Goal: Information Seeking & Learning: Learn about a topic

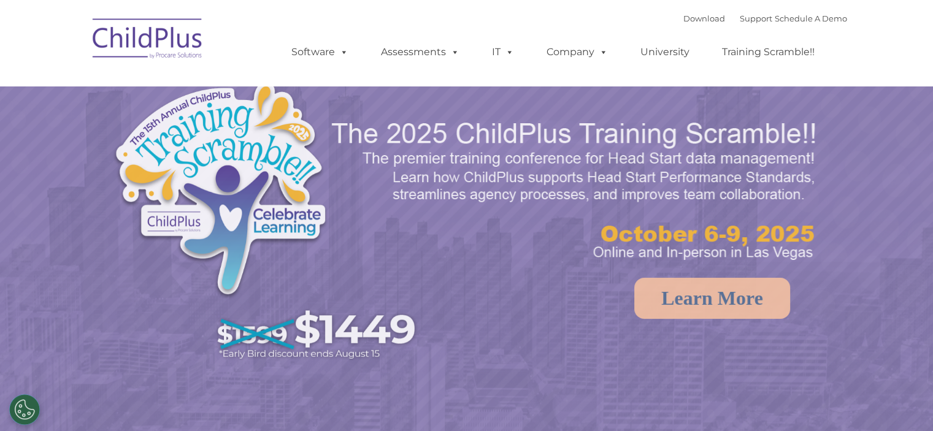
select select "MEDIUM"
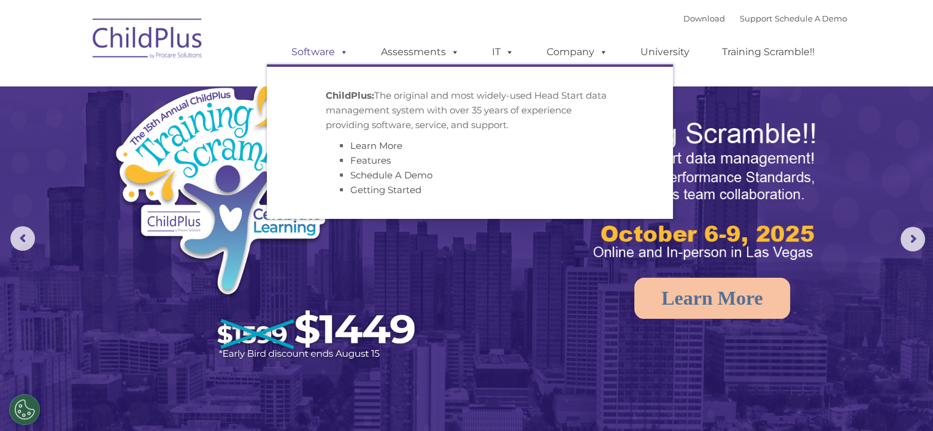
click at [344, 49] on span at bounding box center [341, 52] width 13 height 12
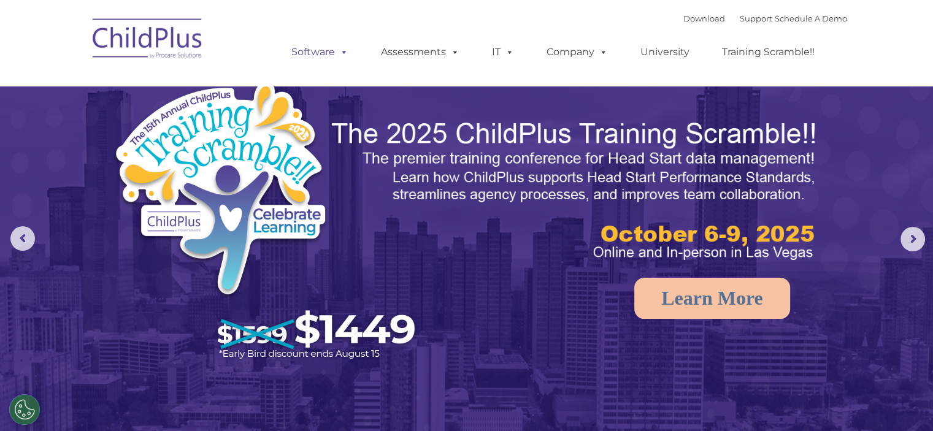
click at [334, 51] on link "Software" at bounding box center [320, 52] width 82 height 25
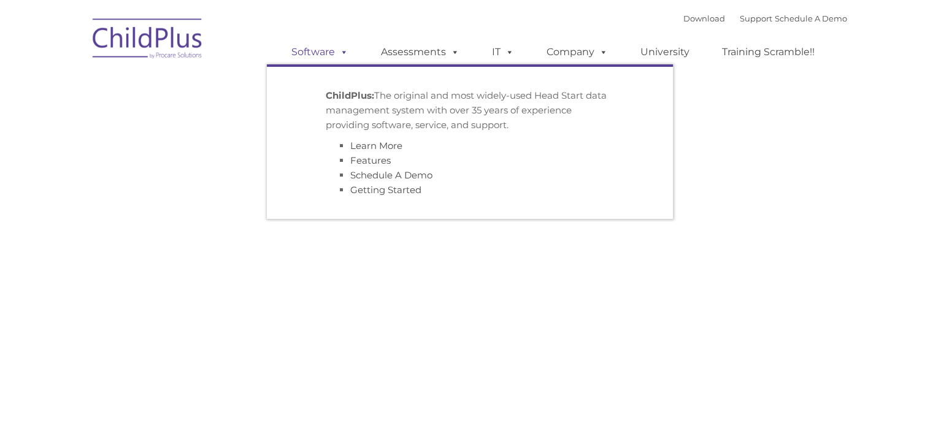
type input ""
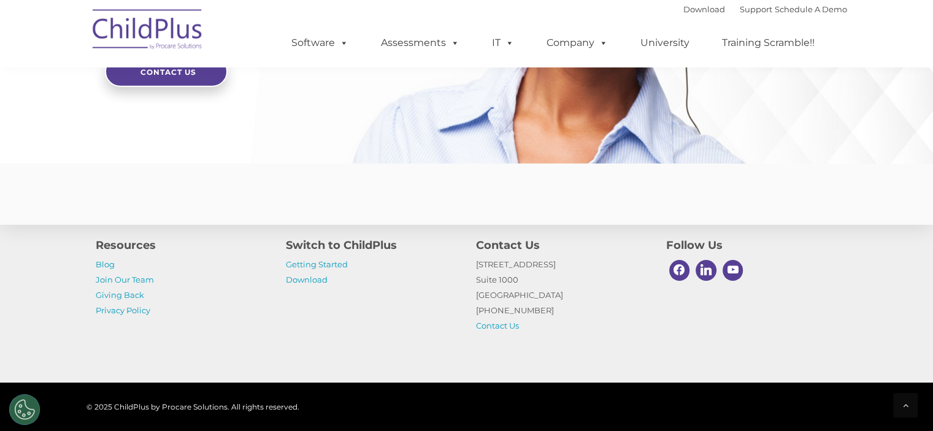
scroll to position [3042, 0]
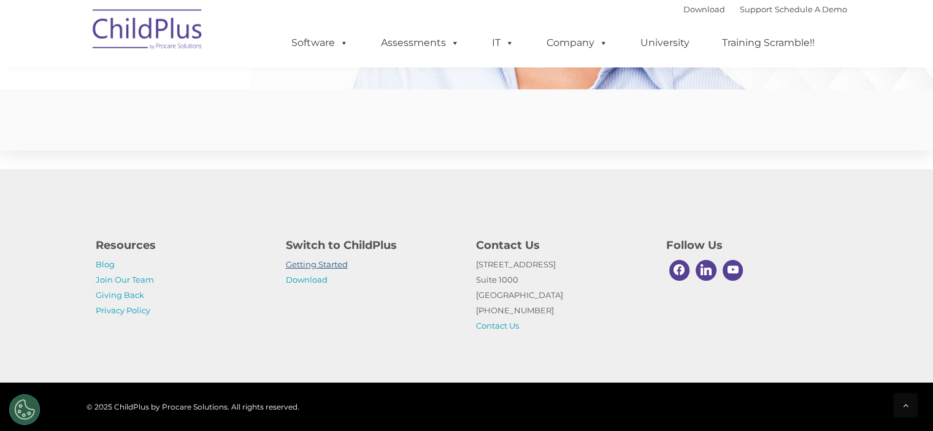
click at [329, 262] on link "Getting Started" at bounding box center [317, 265] width 62 height 10
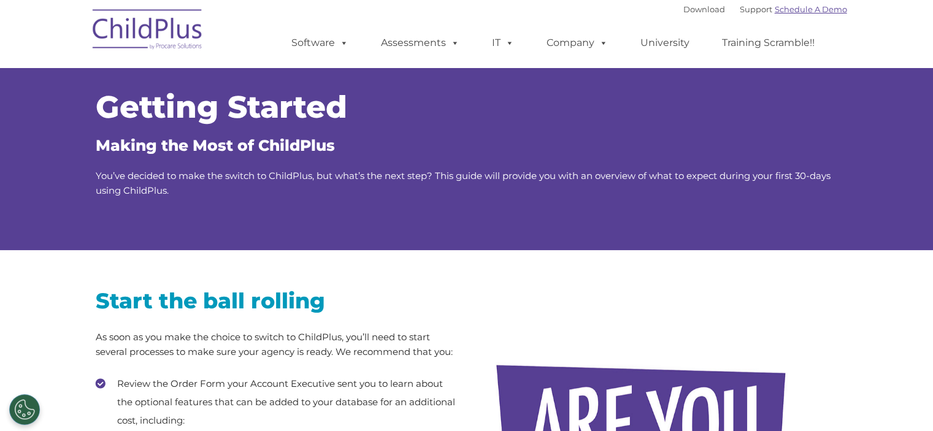
click at [813, 10] on link "Schedule A Demo" at bounding box center [811, 9] width 72 height 10
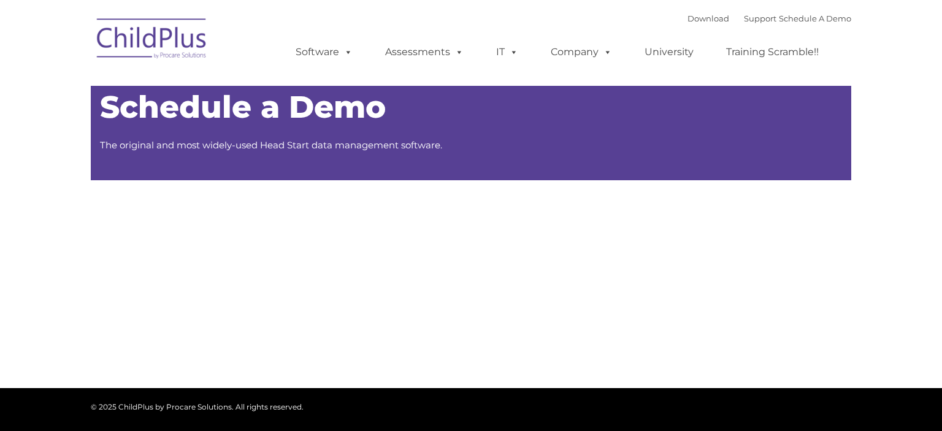
type input ""
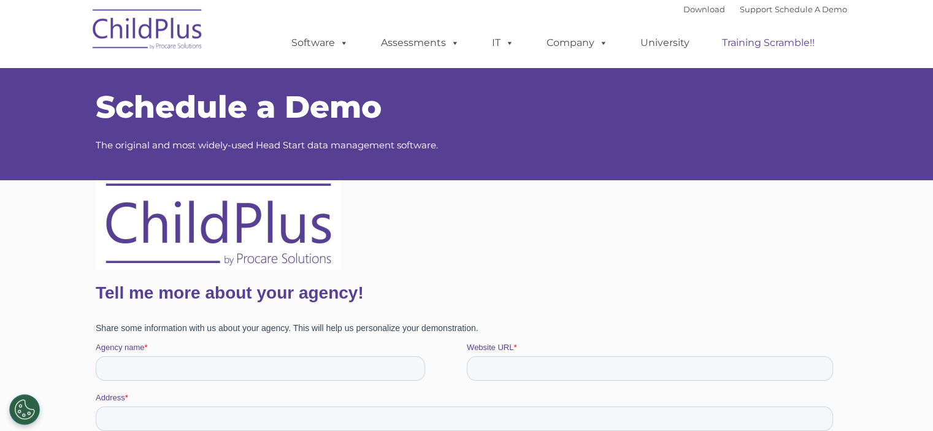
click at [752, 47] on link "Training Scramble!!" at bounding box center [768, 43] width 117 height 25
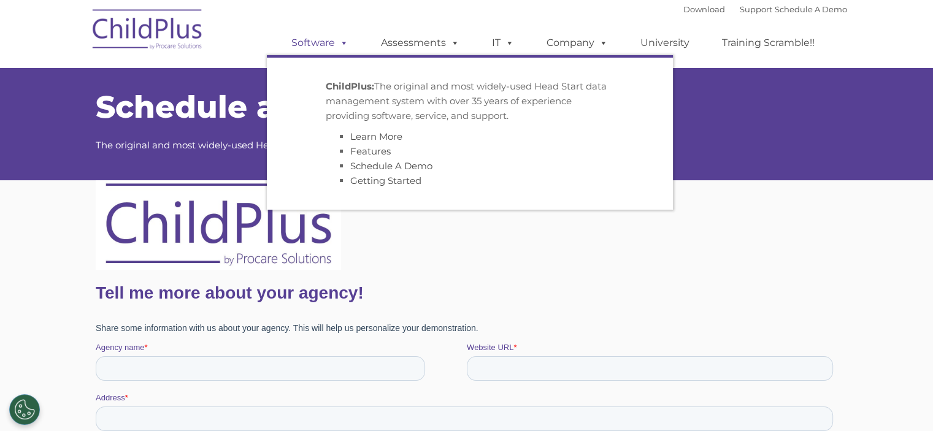
click at [331, 46] on link "Software" at bounding box center [320, 43] width 82 height 25
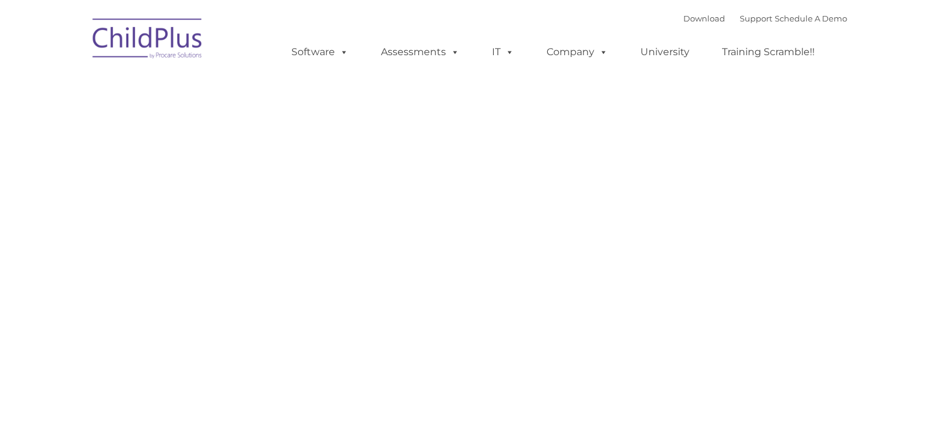
type input ""
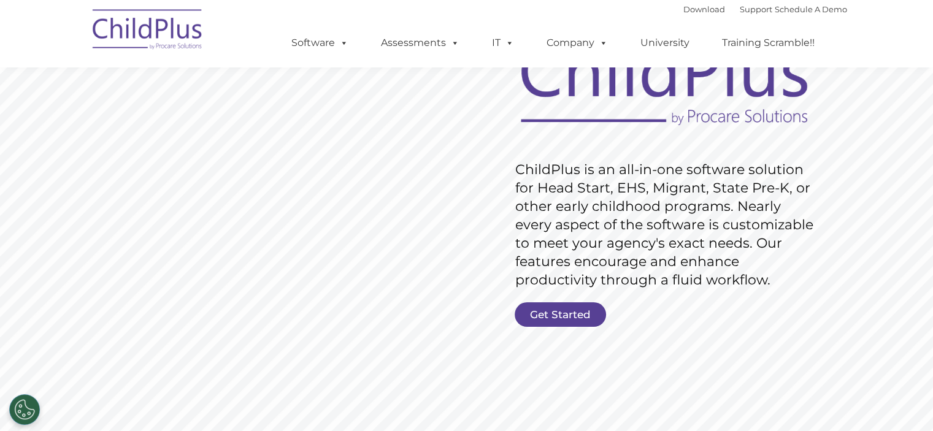
scroll to position [113, 0]
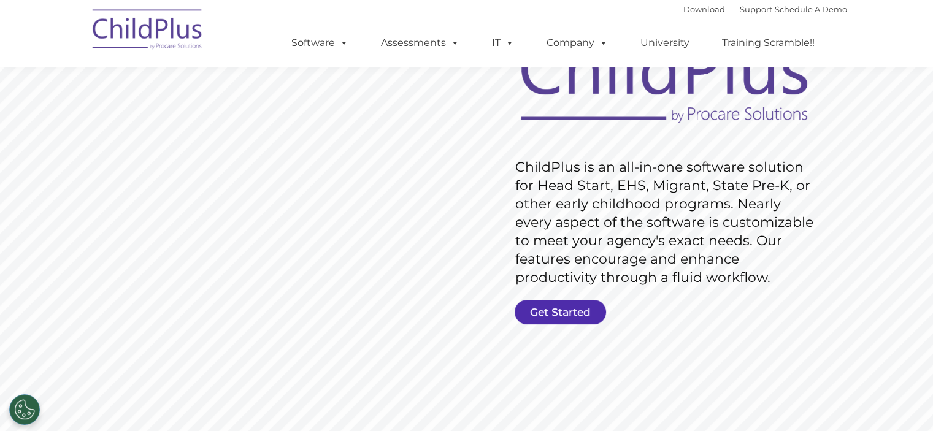
click at [572, 309] on link "Get Started" at bounding box center [560, 312] width 91 height 25
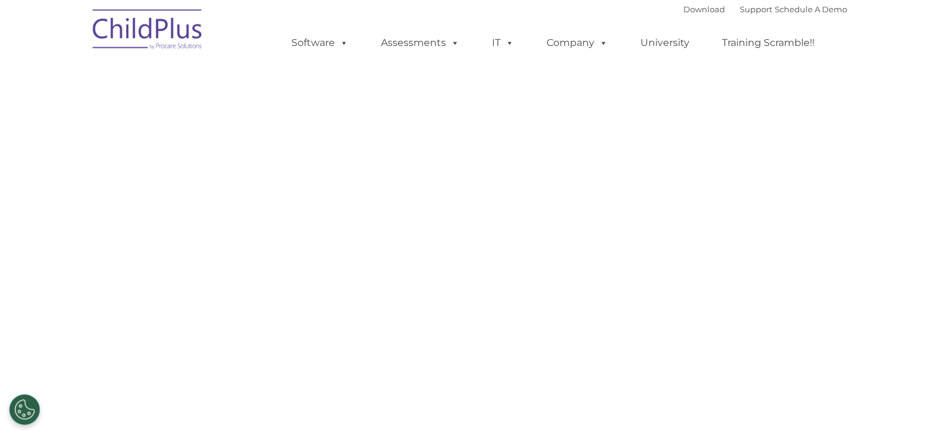
select select "MEDIUM"
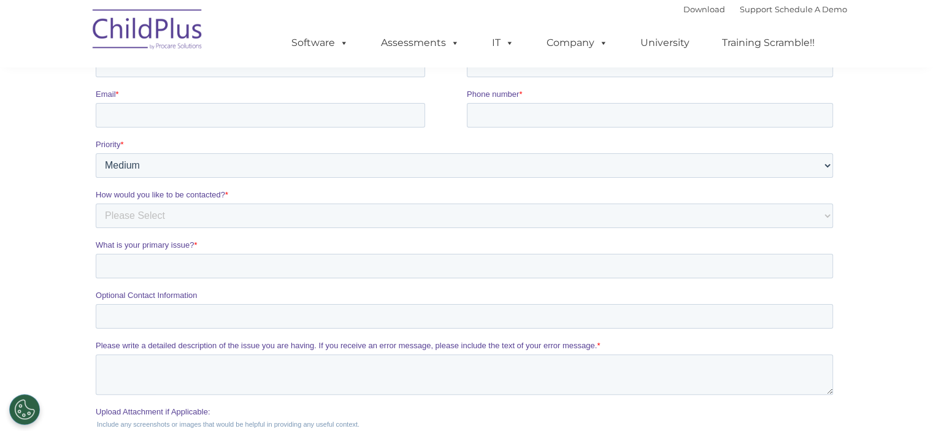
scroll to position [247, 0]
click at [323, 168] on select "Please Select Low Medium High" at bounding box center [464, 164] width 738 height 25
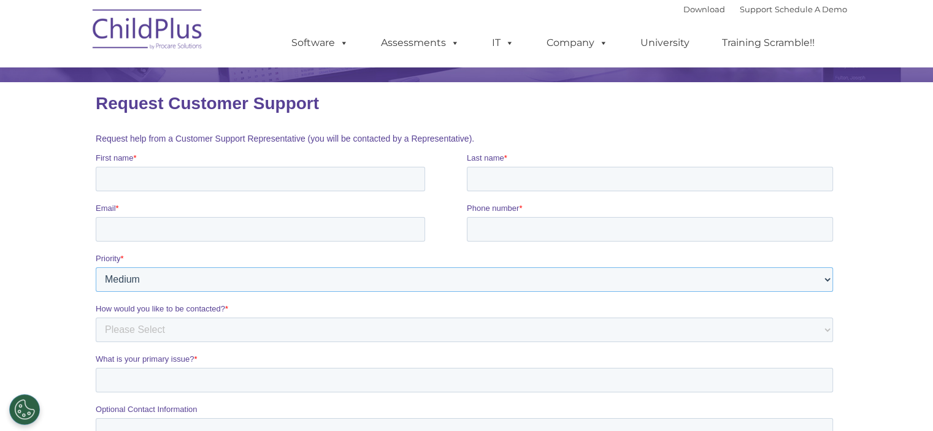
scroll to position [0, 0]
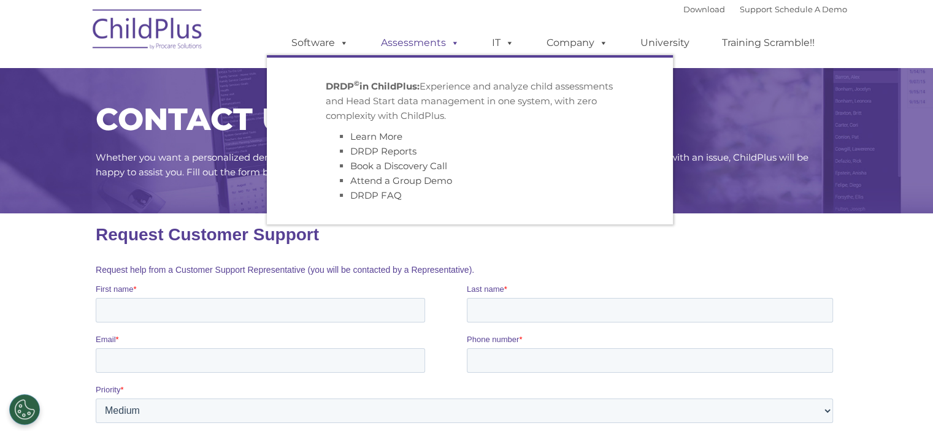
click at [420, 46] on link "Assessments" at bounding box center [420, 43] width 103 height 25
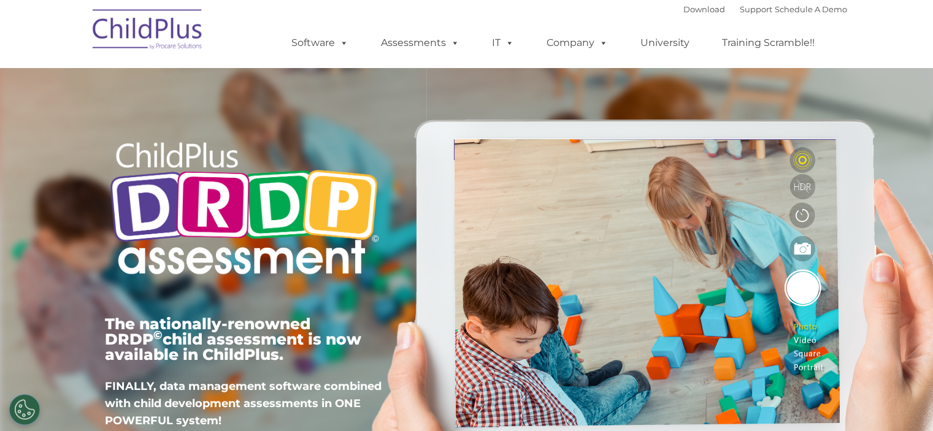
type input ""
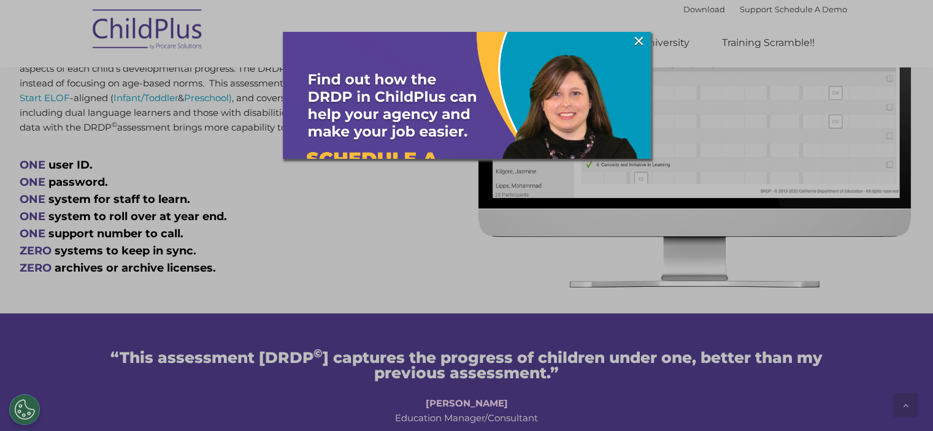
scroll to position [636, 0]
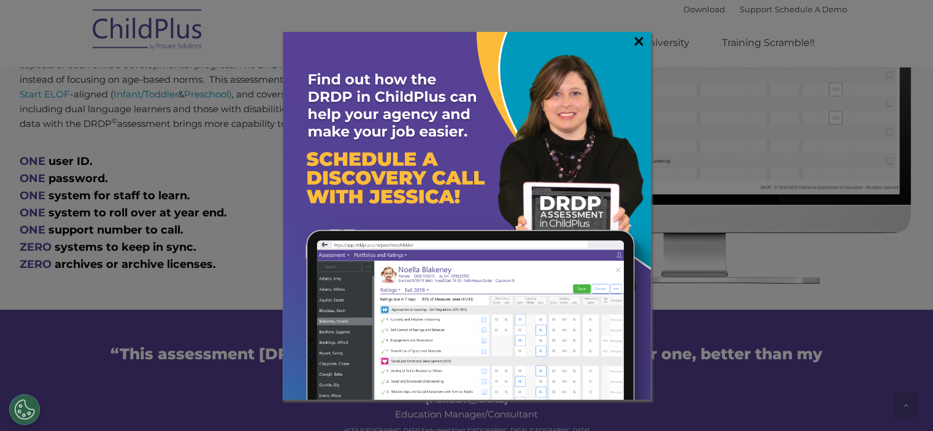
click at [638, 42] on link "×" at bounding box center [639, 41] width 14 height 12
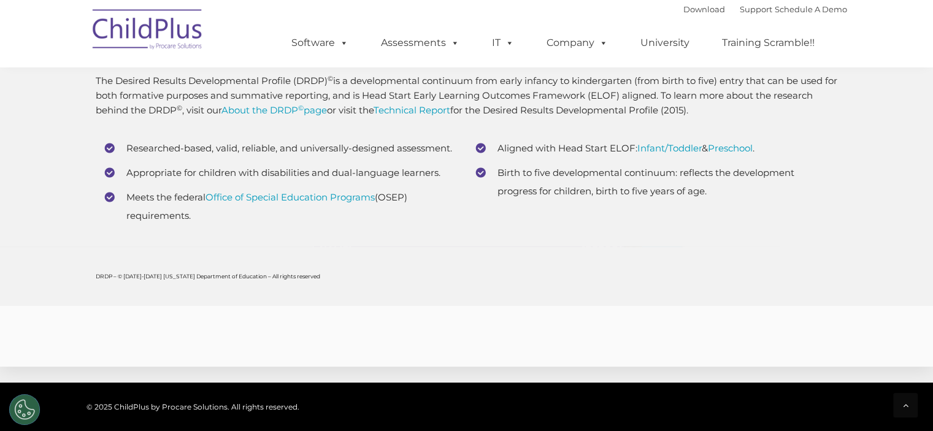
scroll to position [4651, 0]
click at [719, 152] on link "Preschool" at bounding box center [730, 150] width 45 height 12
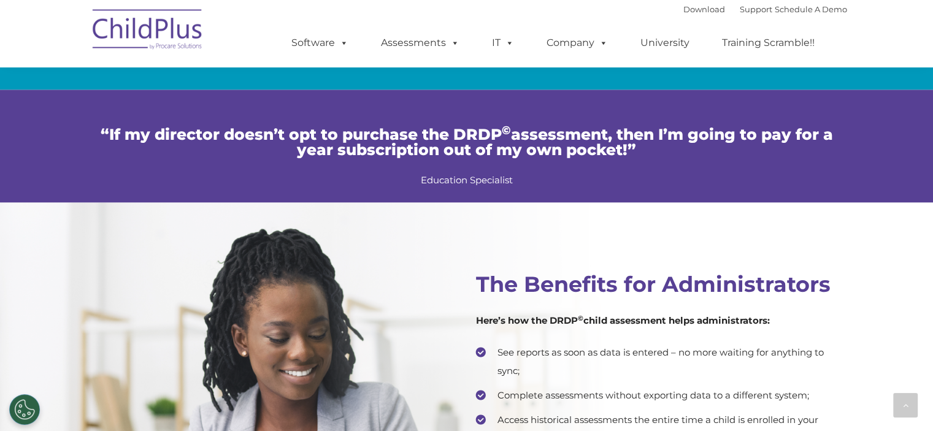
scroll to position [2180, 0]
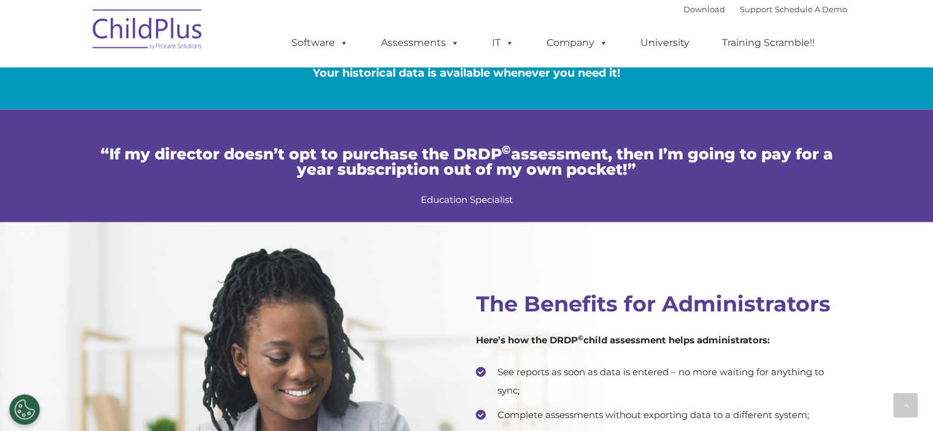
click at [126, 28] on img at bounding box center [148, 31] width 123 height 61
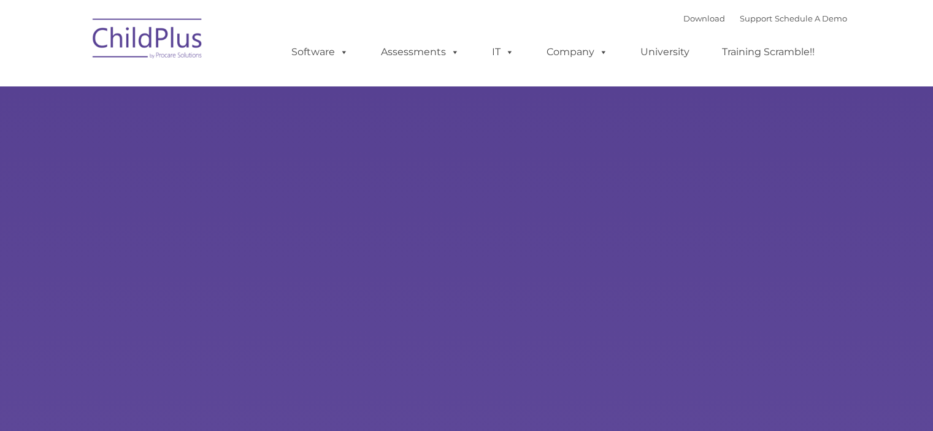
type input ""
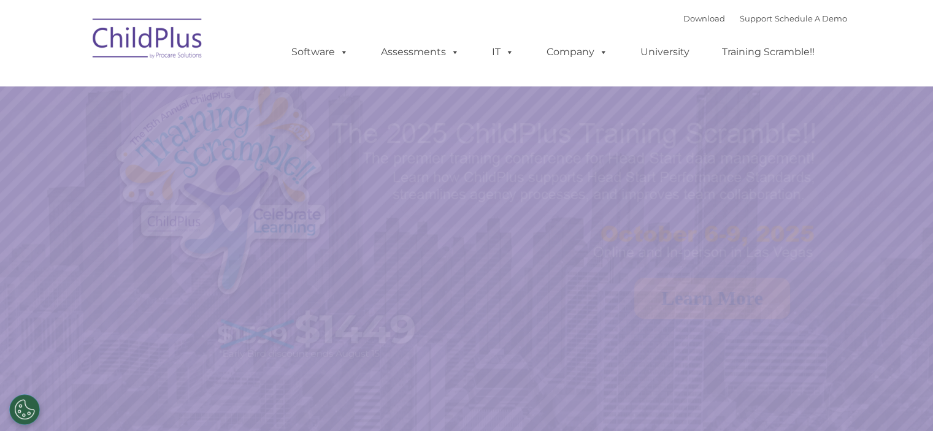
select select "MEDIUM"
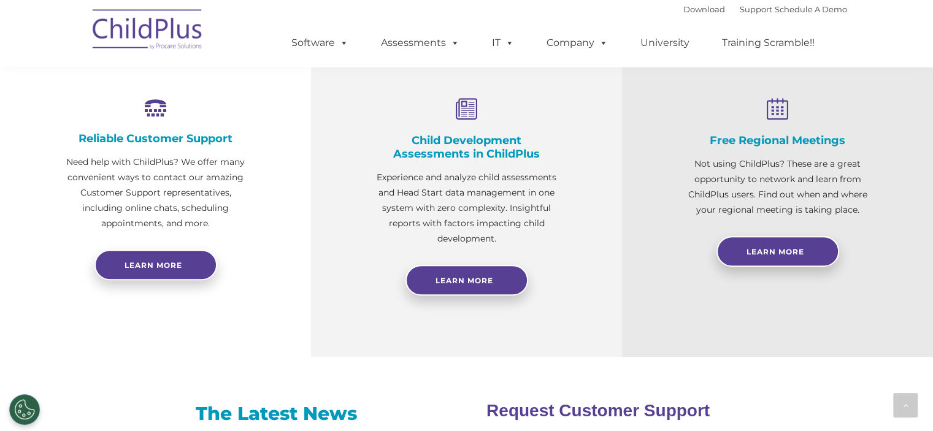
scroll to position [452, 0]
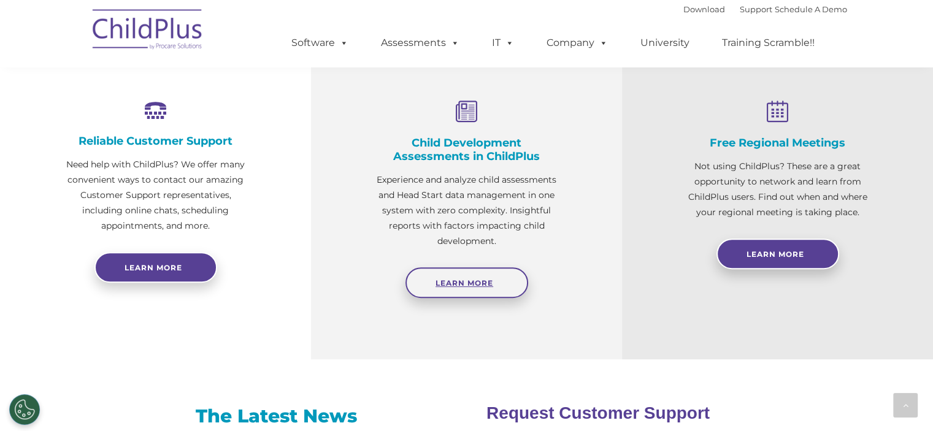
click at [443, 274] on link "Learn More" at bounding box center [467, 283] width 123 height 31
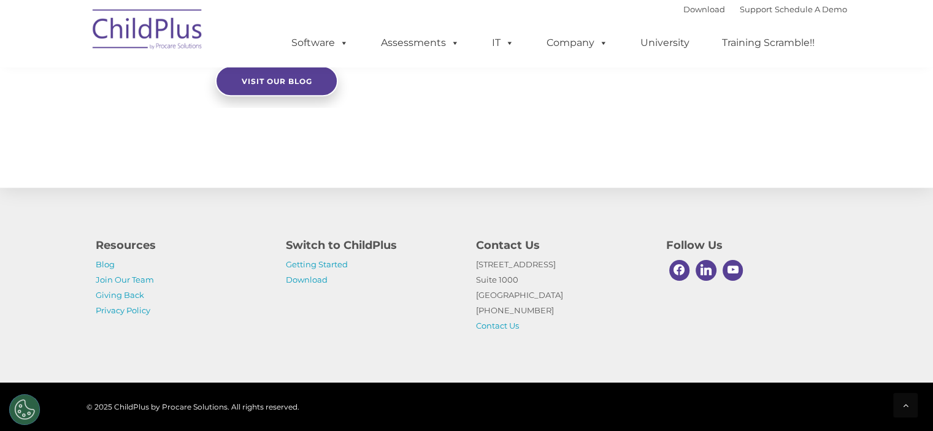
scroll to position [1422, 0]
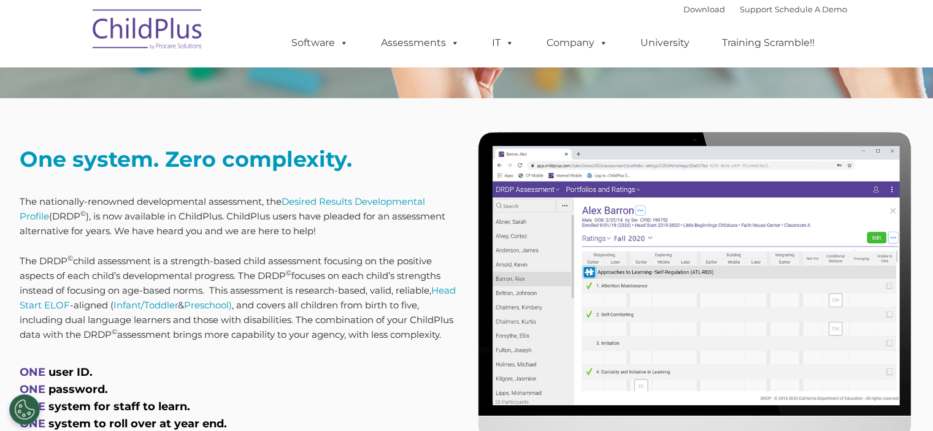
scroll to position [444, 0]
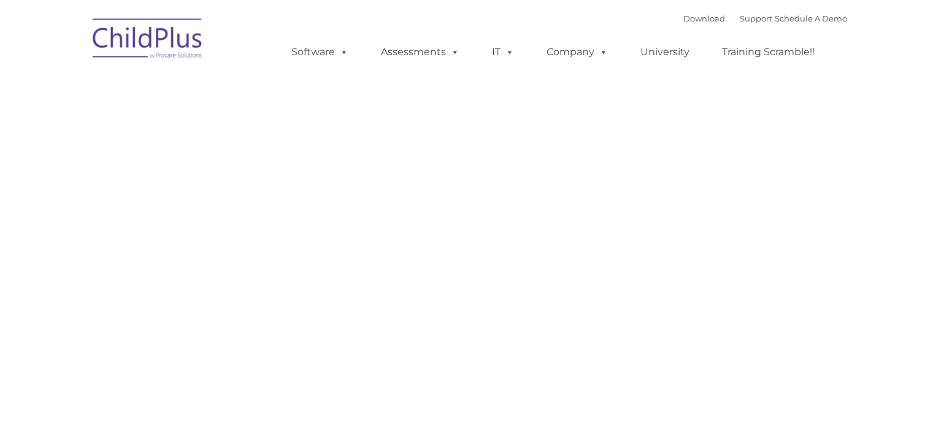
type input ""
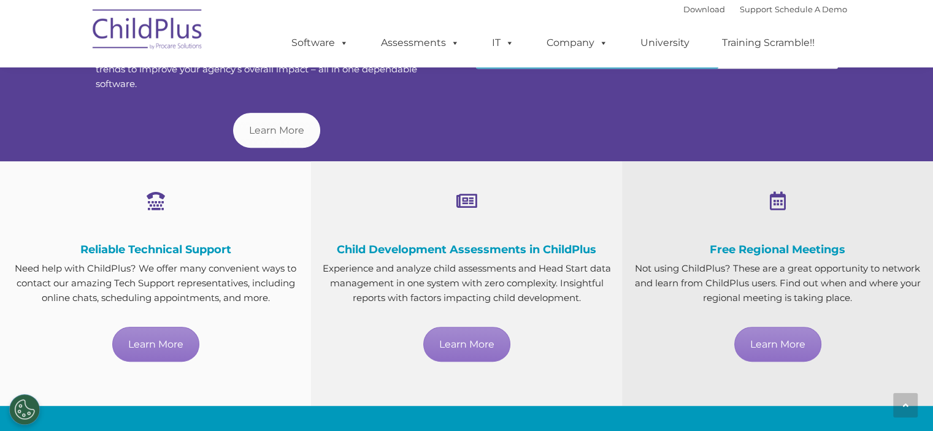
scroll to position [626, 0]
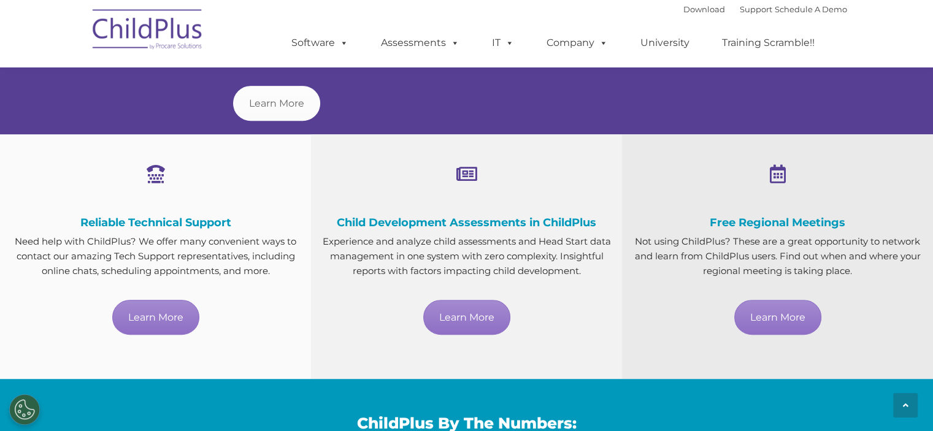
click at [685, 67] on ul "Software ChildPlus: The original and most widely-used Head Start data managemen…" at bounding box center [557, 42] width 580 height 49
